Goal: Task Accomplishment & Management: Manage account settings

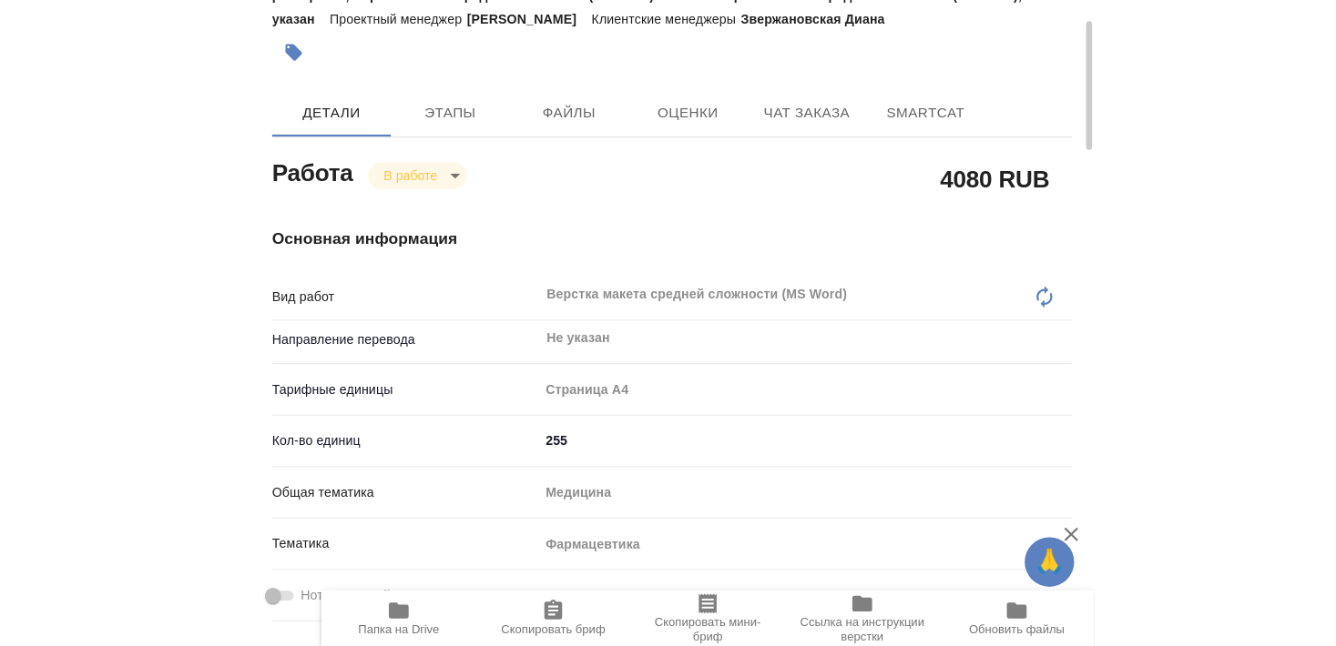
scroll to position [98, 0]
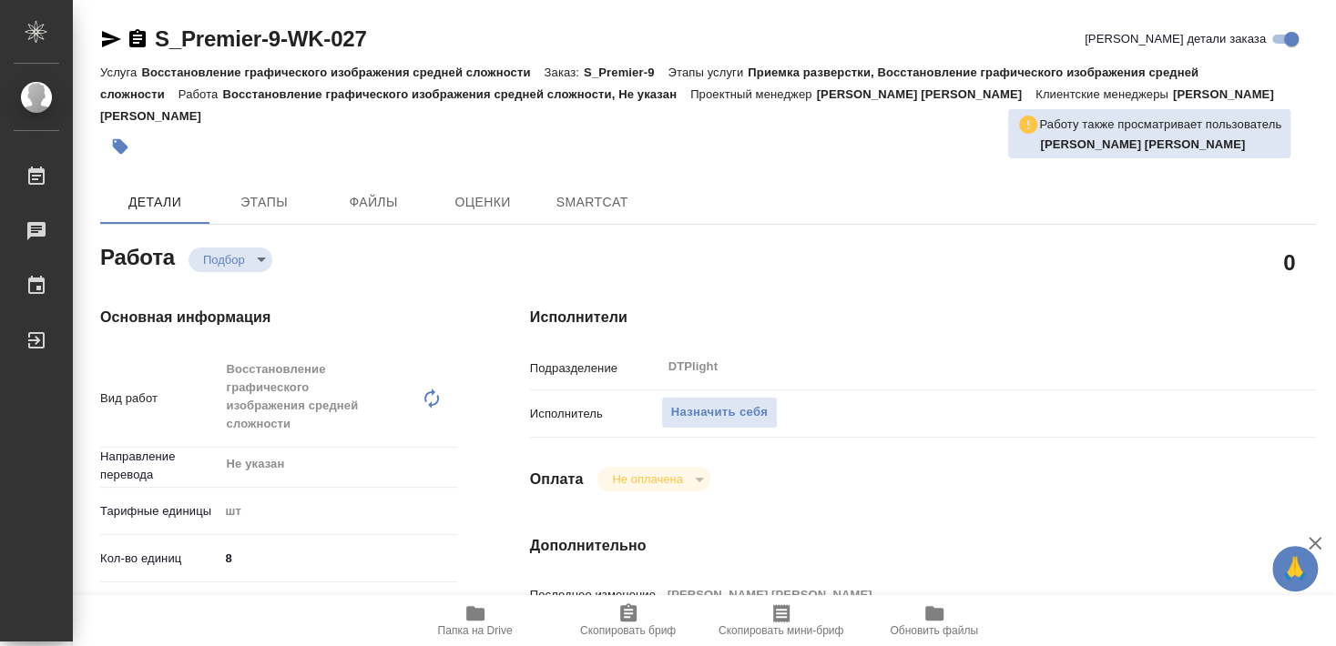
type textarea "x"
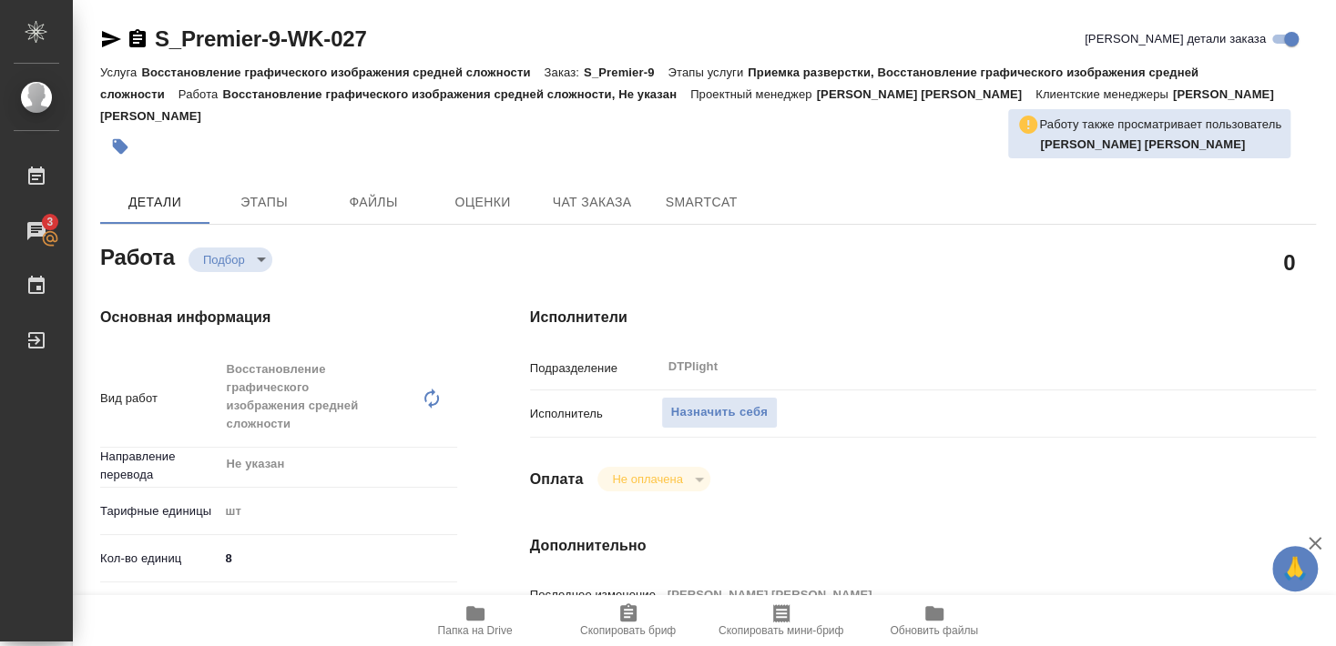
type textarea "x"
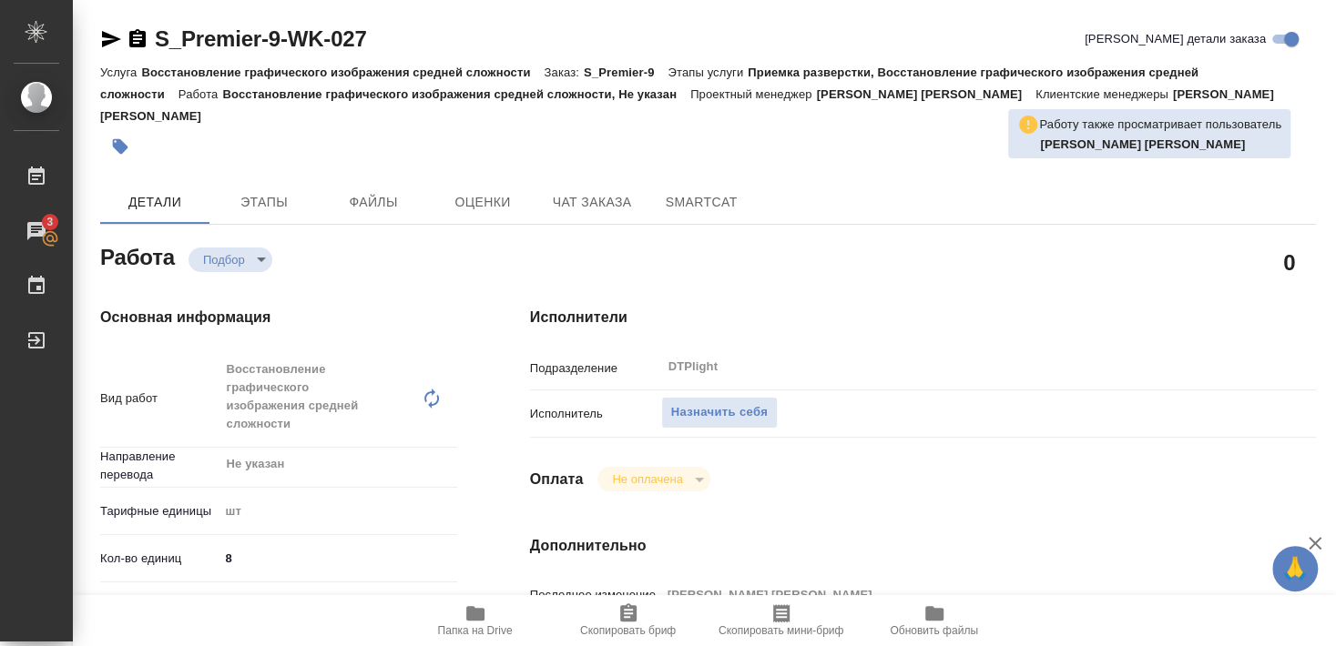
type textarea "x"
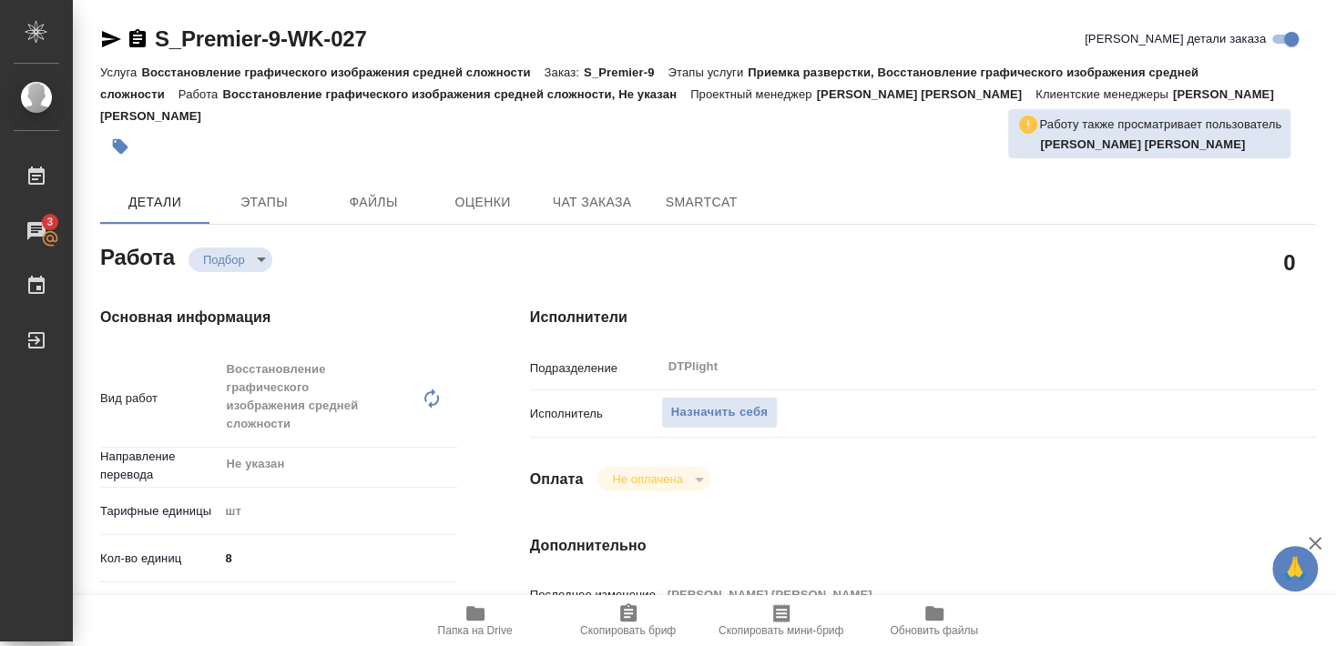
type textarea "x"
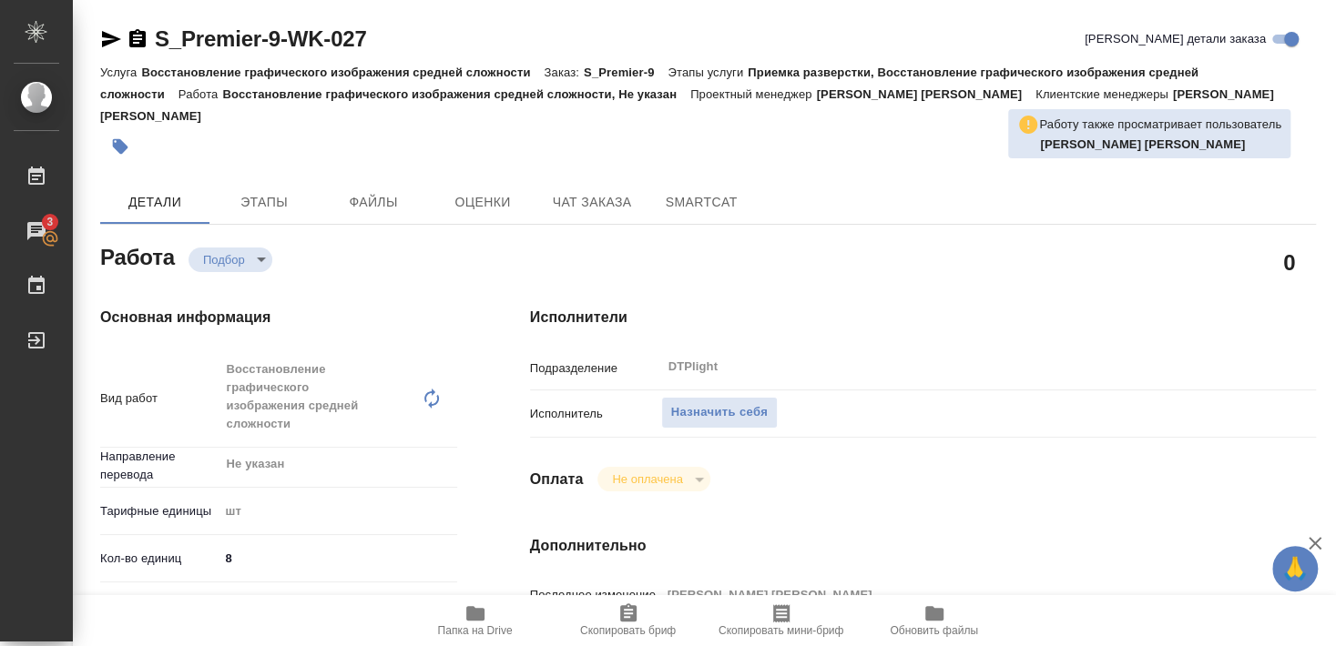
type textarea "x"
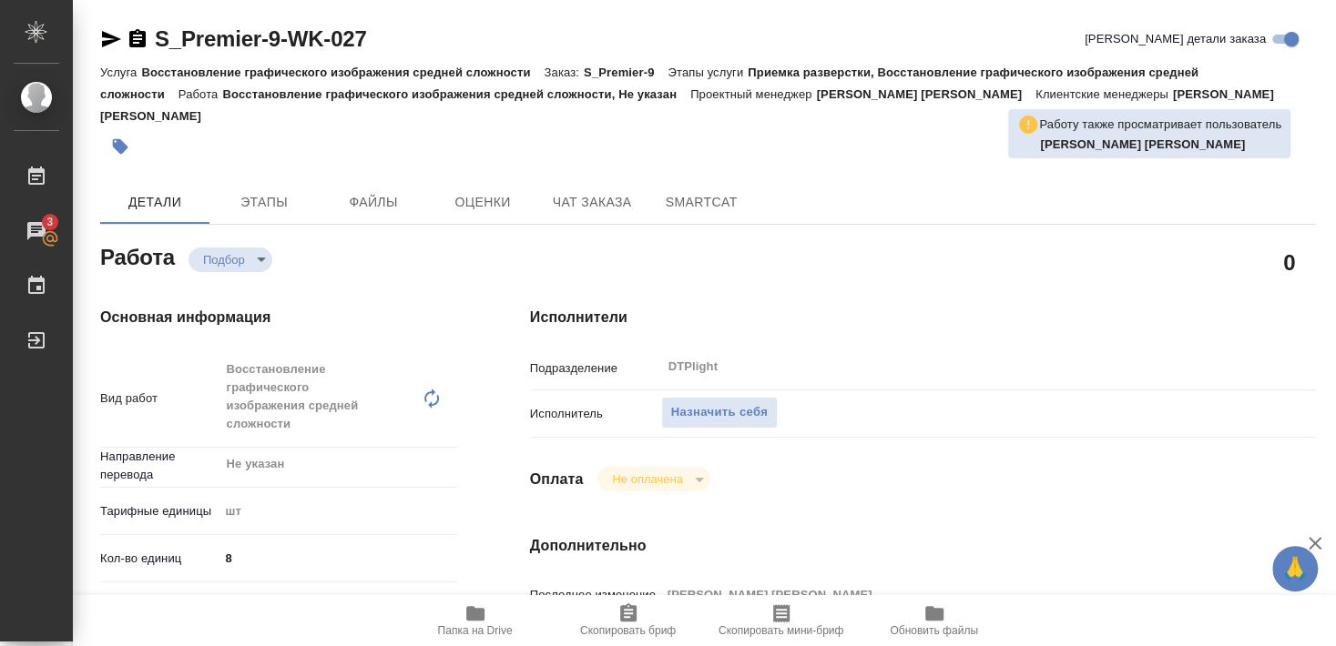
type textarea "x"
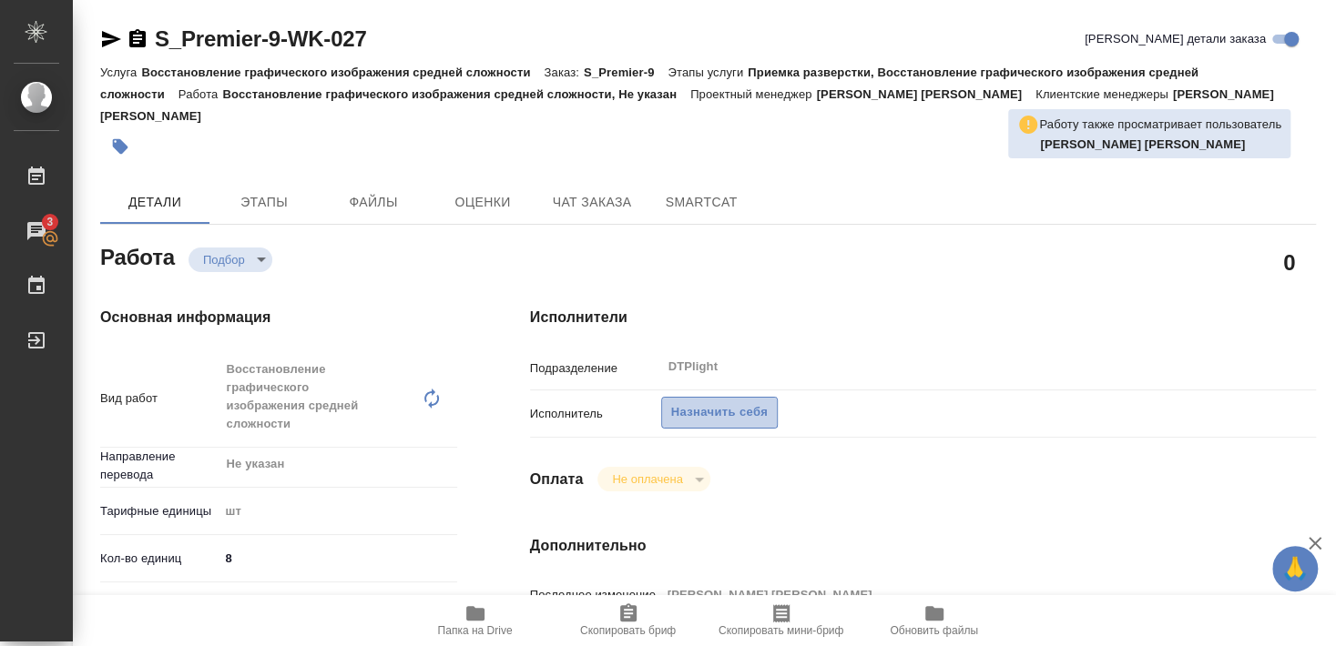
click at [717, 402] on span "Назначить себя" at bounding box center [719, 412] width 97 height 21
type textarea "x"
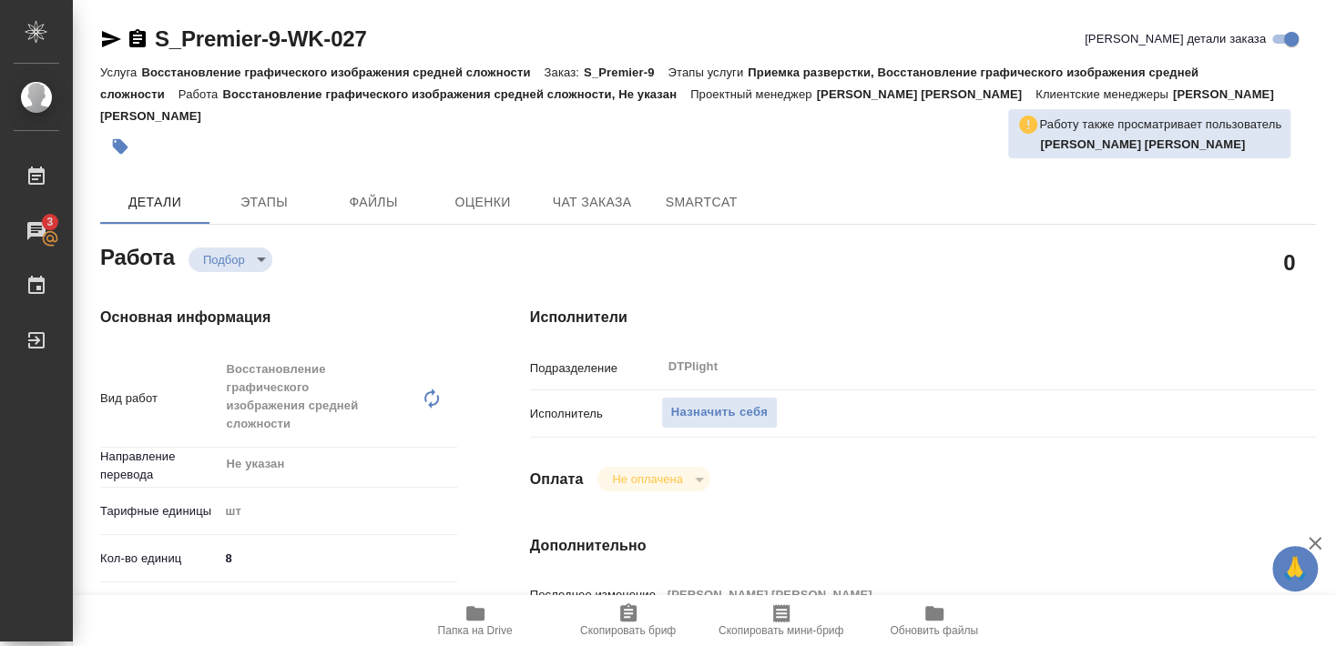
type textarea "x"
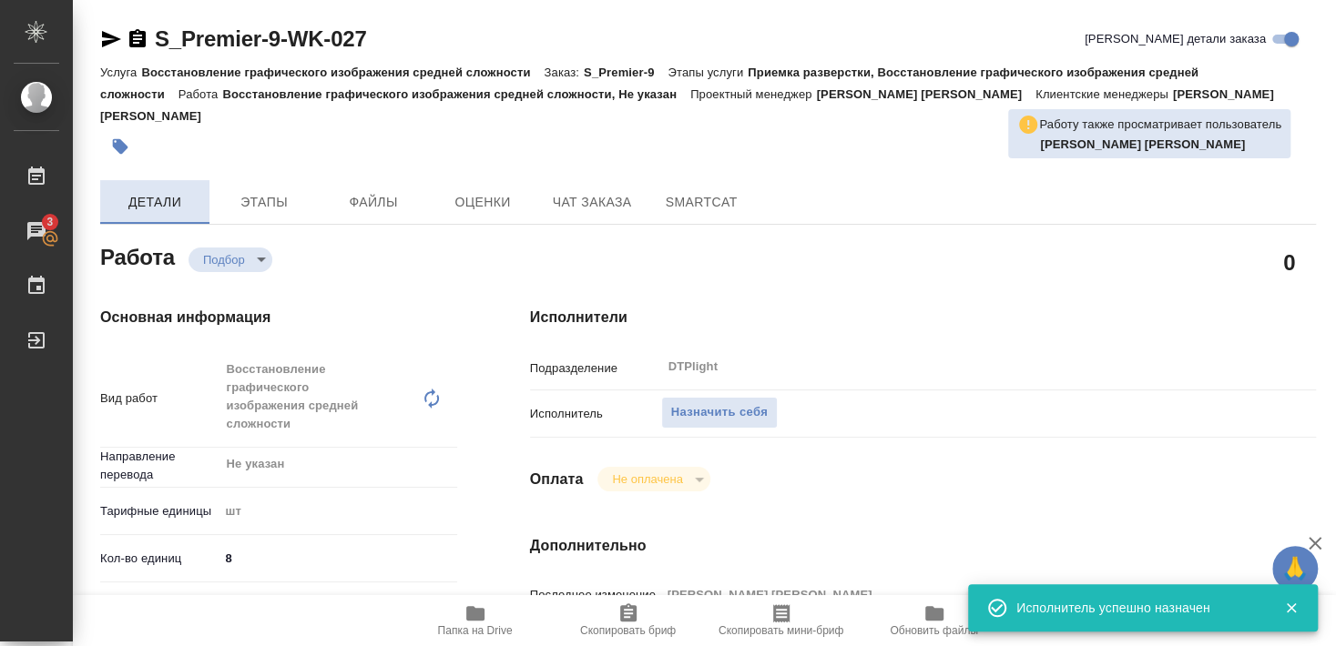
type textarea "x"
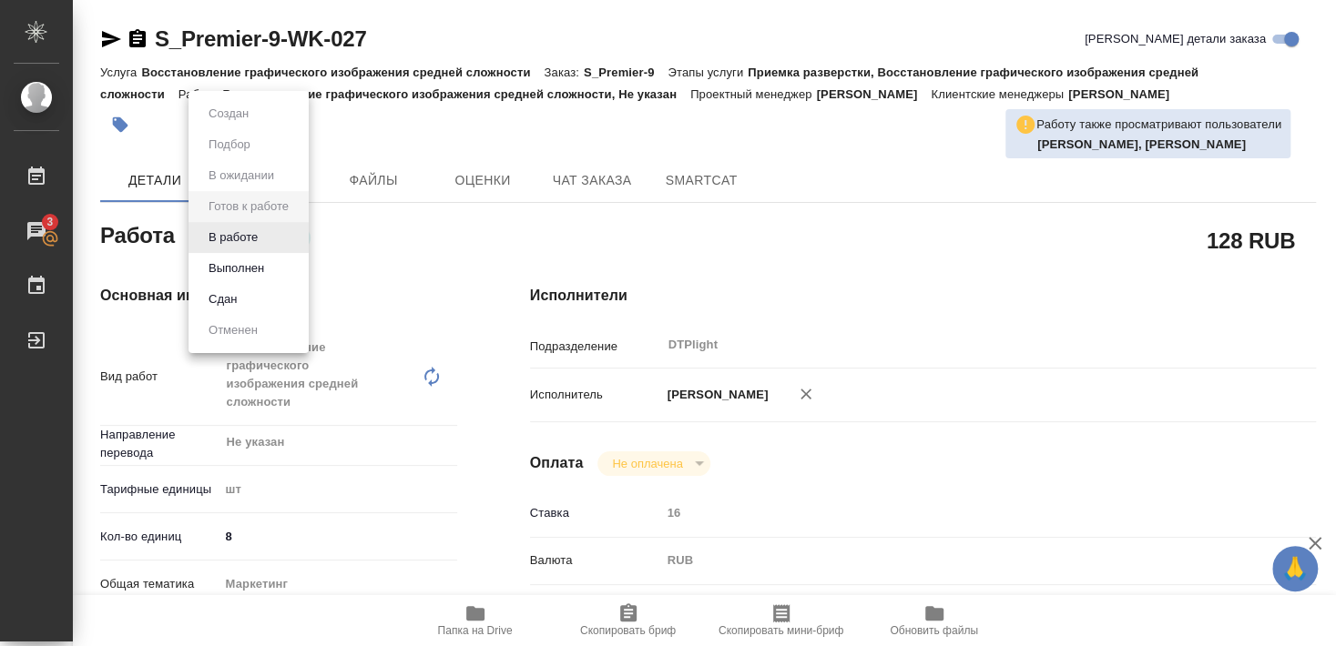
click at [246, 229] on body "🙏 .cls-1 fill:#fff; AWATERA [PERSON_NAME] 3 Чаты График Выйти S_Premier-9-WK-02…" at bounding box center [668, 323] width 1336 height 646
click at [253, 237] on button "В работе" at bounding box center [233, 238] width 60 height 20
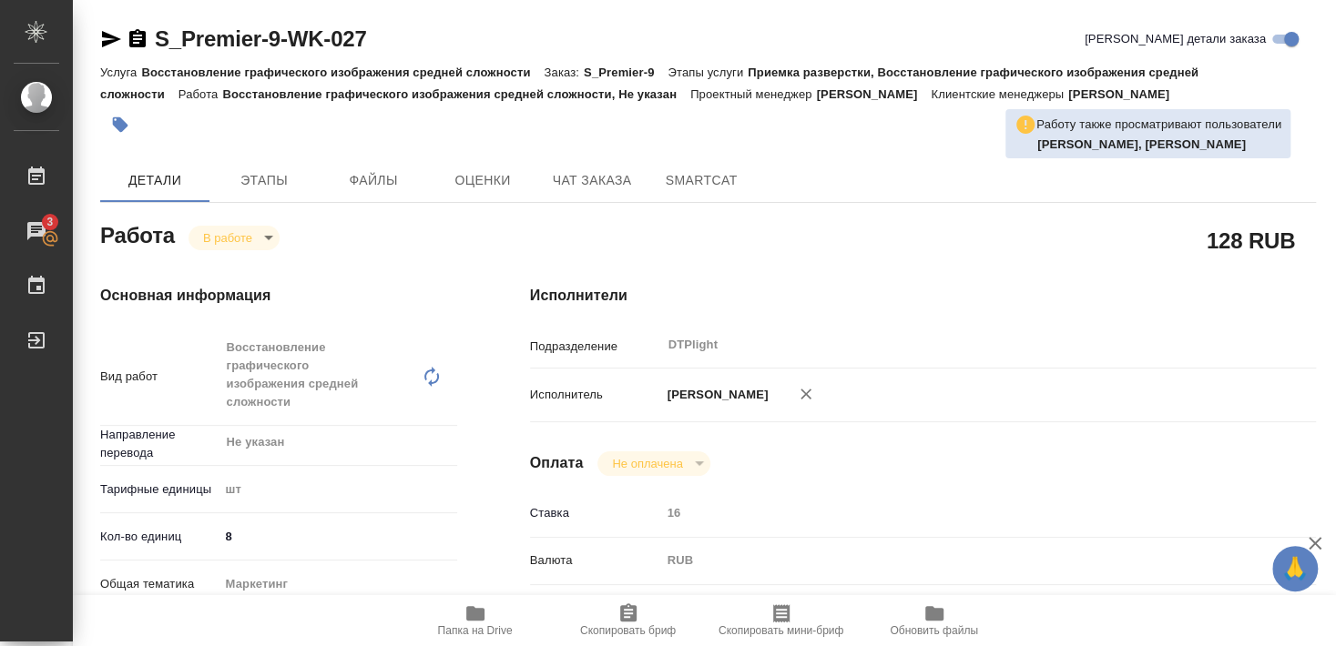
type textarea "x"
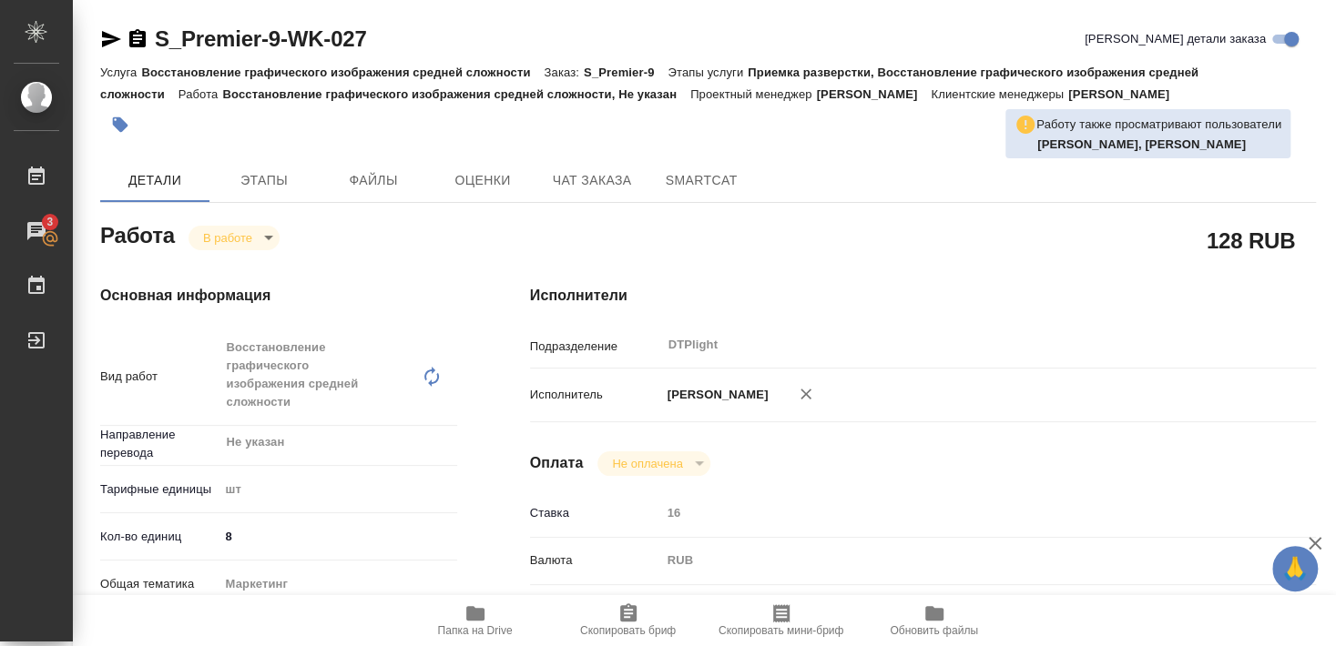
type textarea "x"
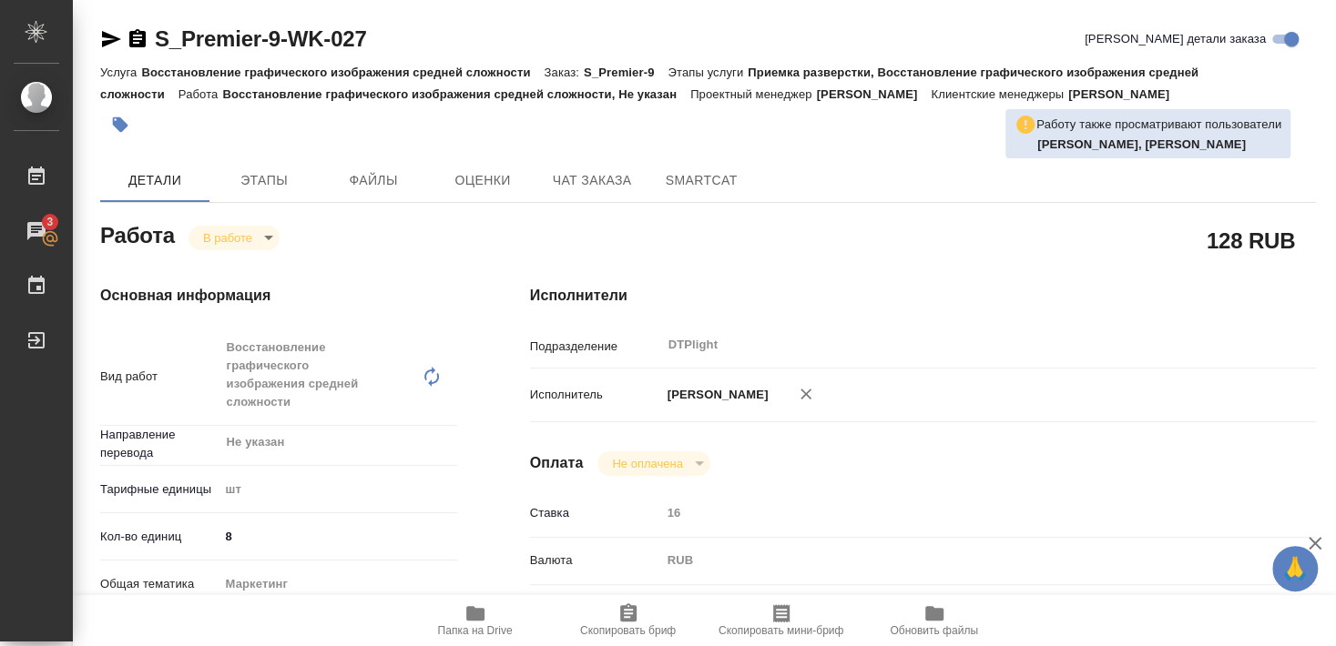
type textarea "x"
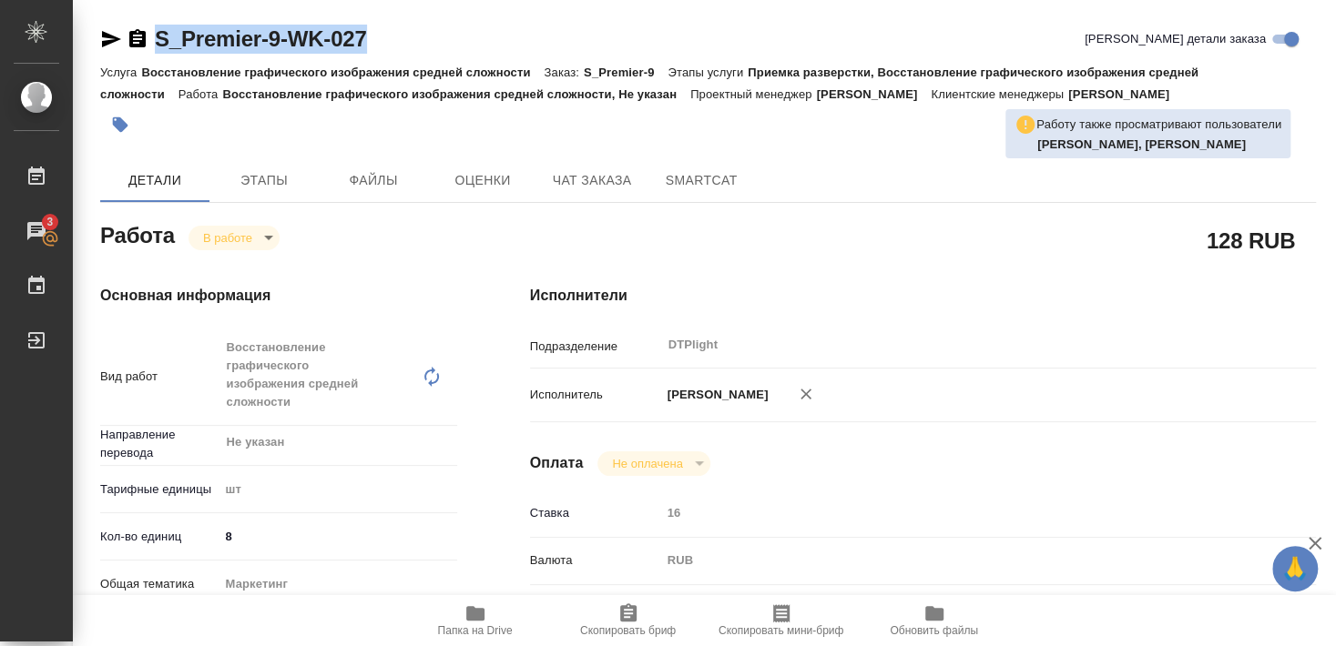
drag, startPoint x: 157, startPoint y: 56, endPoint x: 405, endPoint y: 33, distance: 249.7
click at [406, 33] on div "S_Premier-9-WK-027 Кратко детали заказа" at bounding box center [708, 43] width 1216 height 36
copy link "S_Premier-9-WK-027"
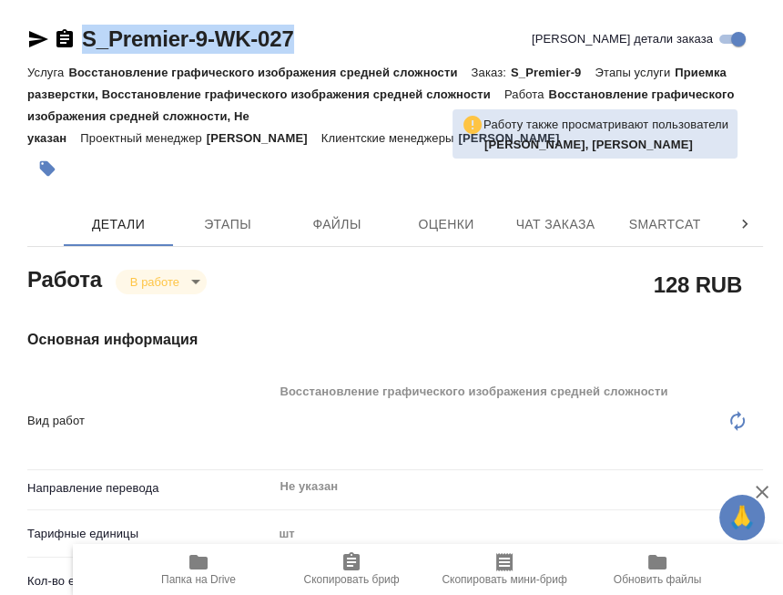
type textarea "x"
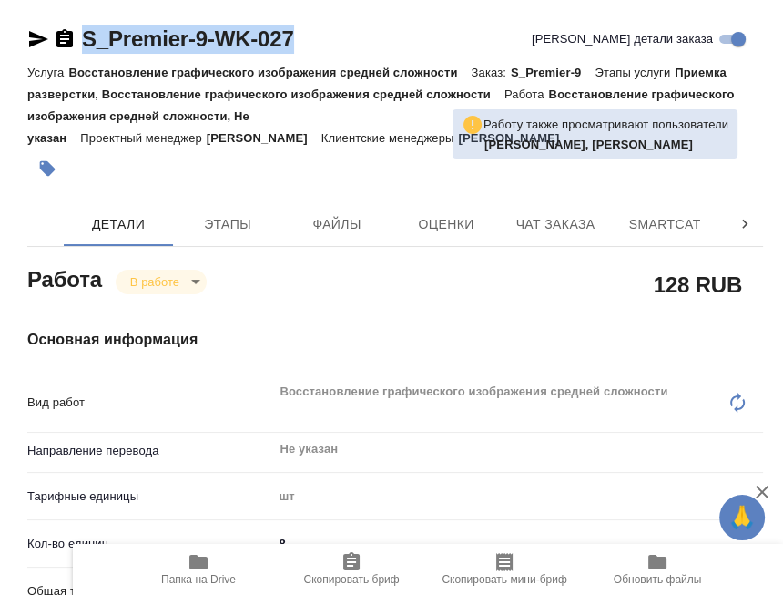
click at [334, 329] on h4 "Основная информация" at bounding box center [395, 340] width 736 height 22
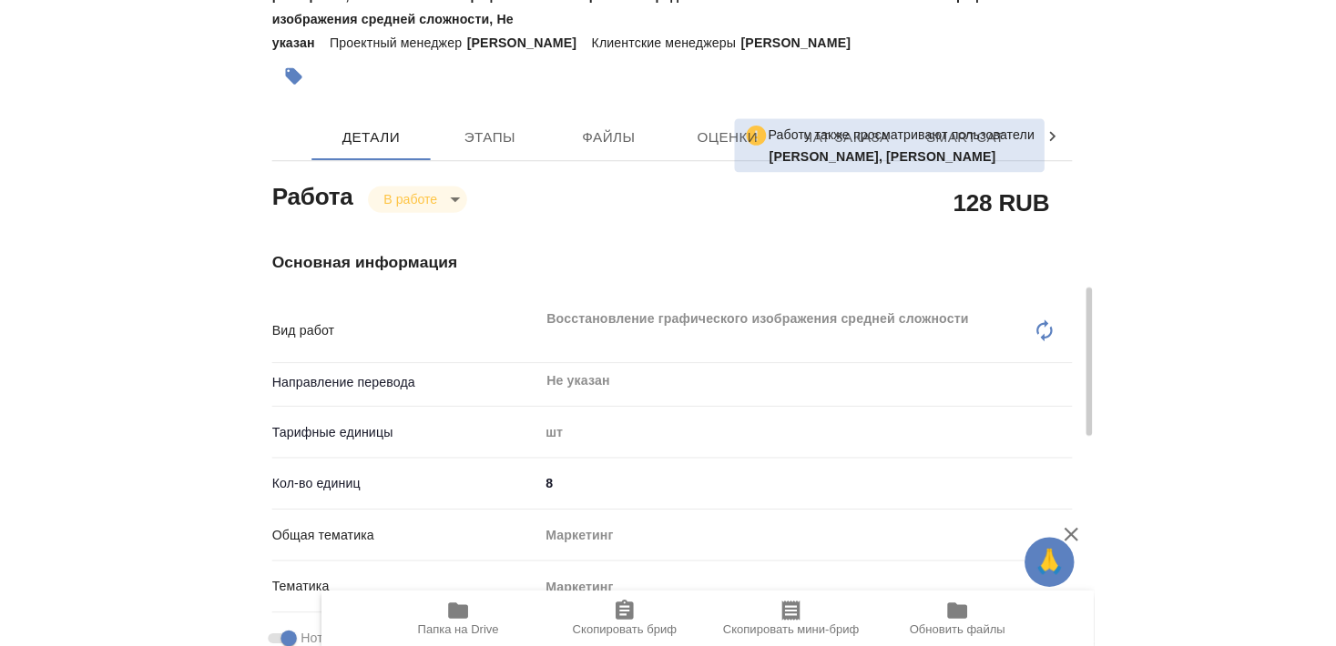
scroll to position [295, 0]
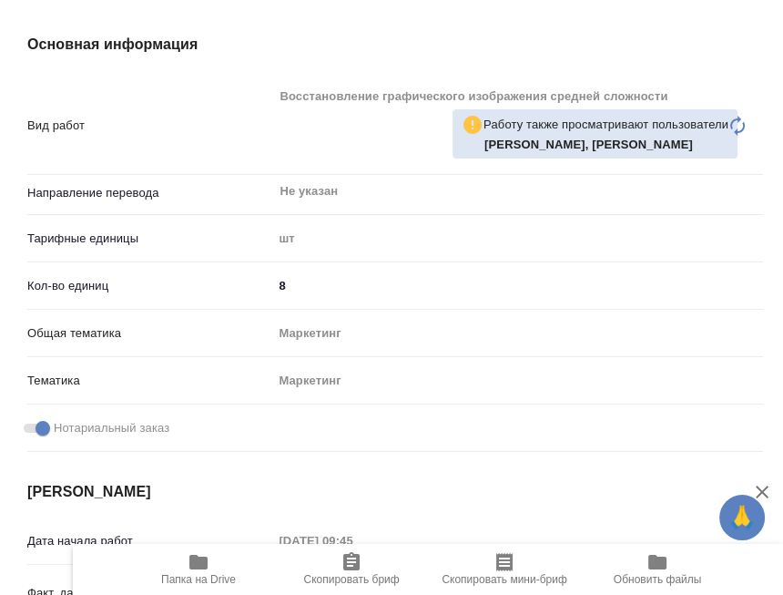
type textarea "x"
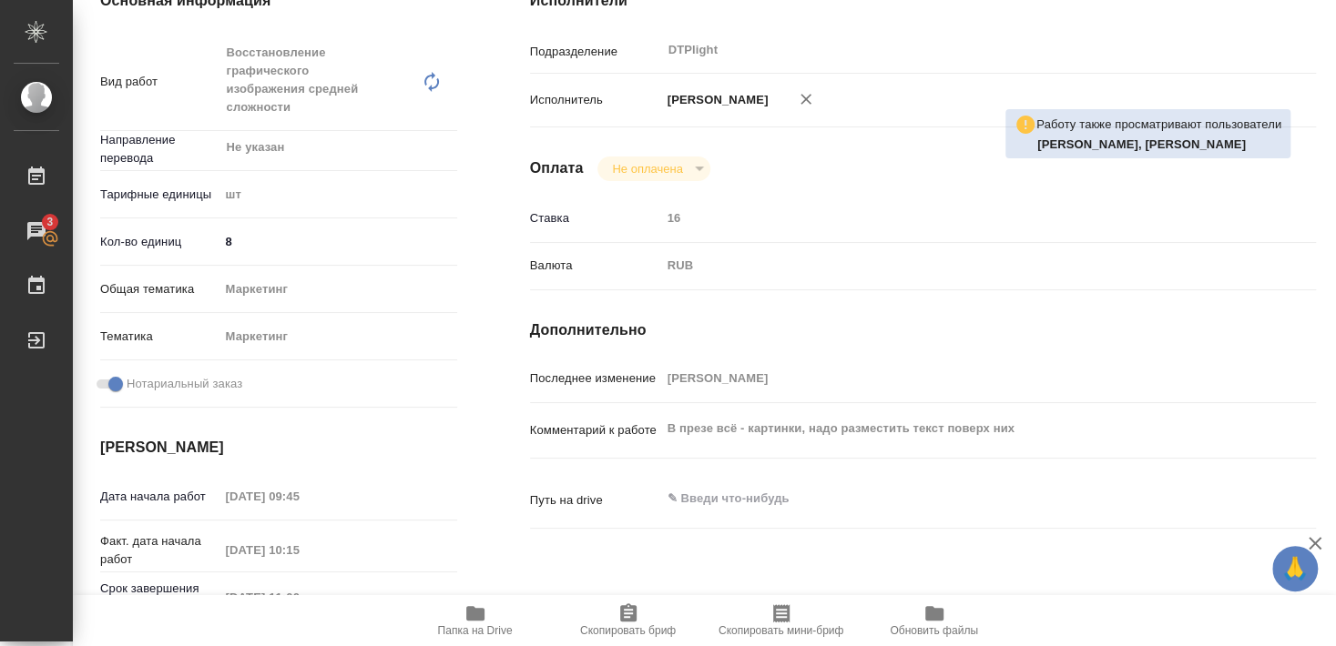
type textarea "x"
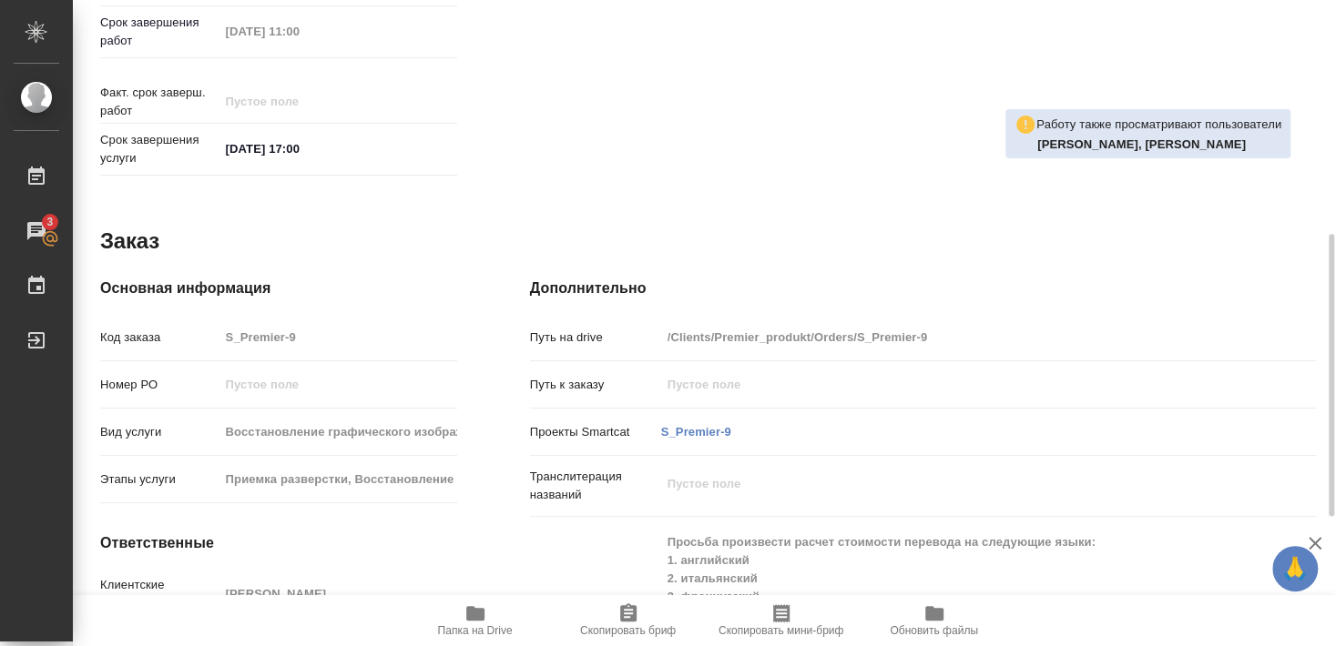
scroll to position [763, 0]
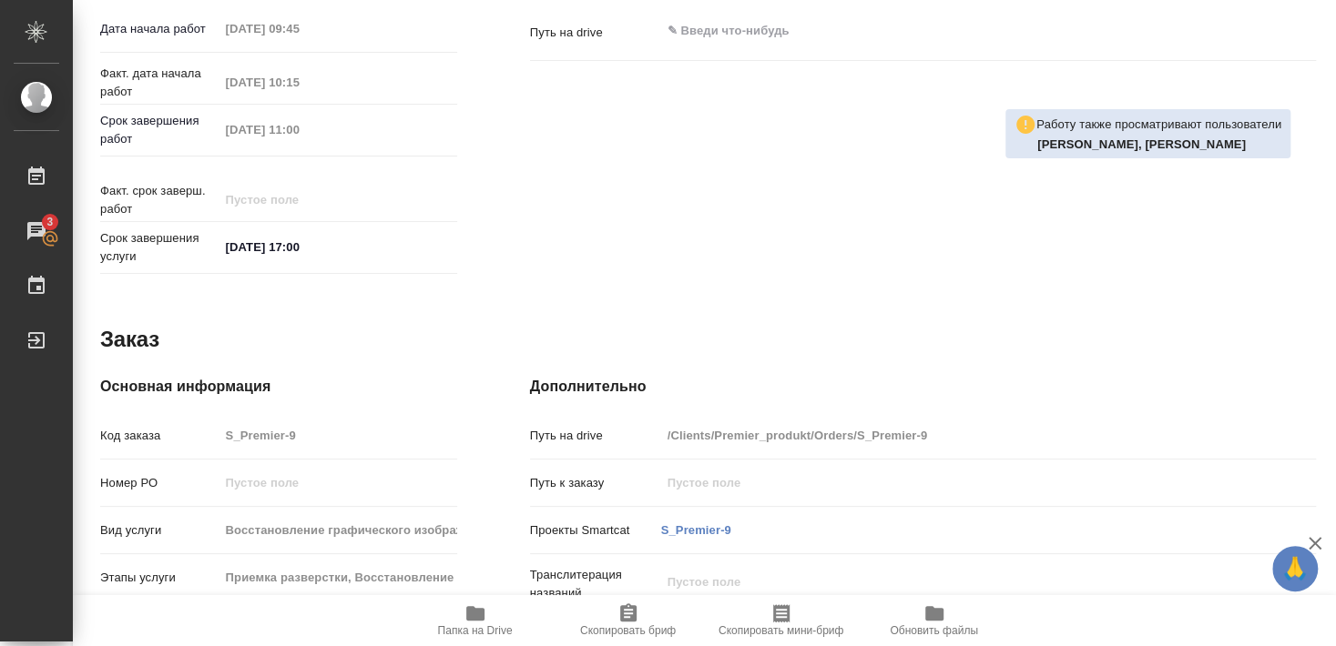
click at [488, 621] on span "Папка на Drive" at bounding box center [475, 620] width 131 height 35
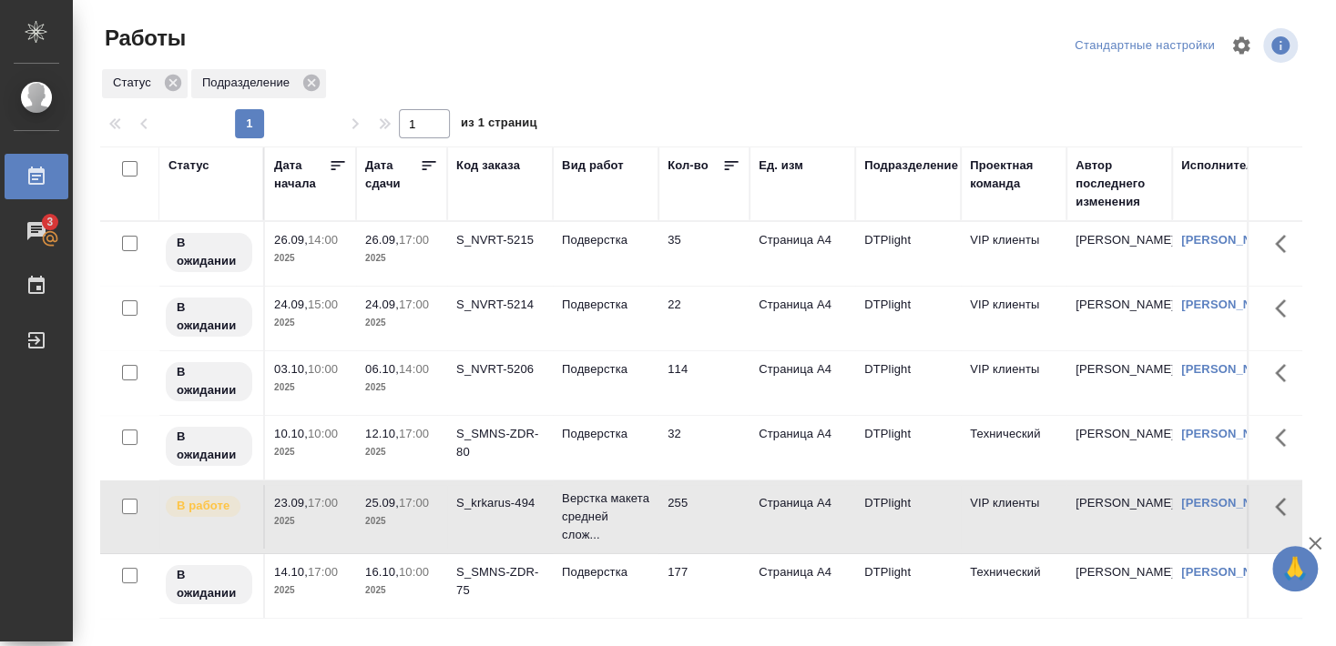
scroll to position [98, 0]
